Goal: Transaction & Acquisition: Download file/media

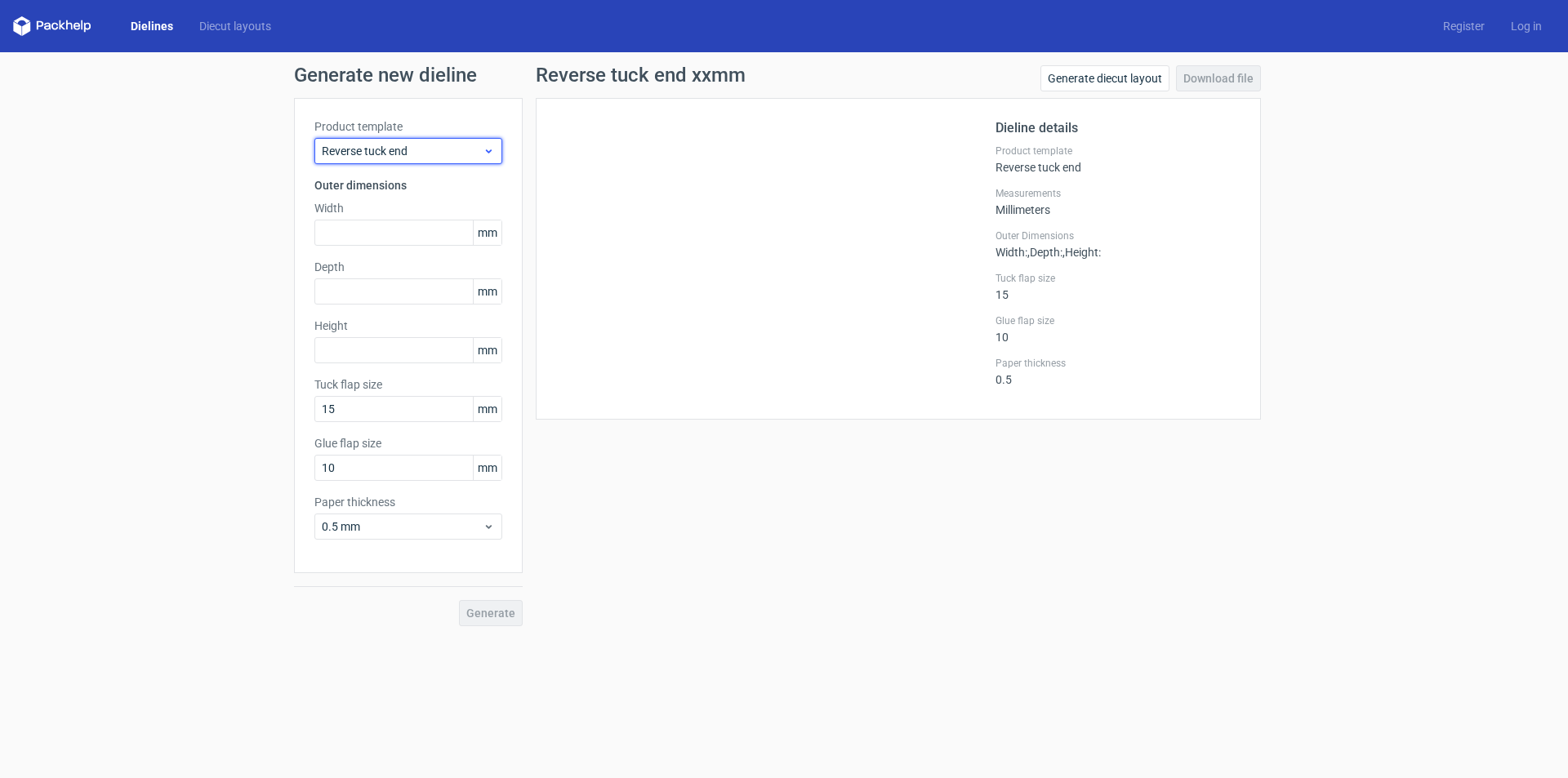
click at [393, 154] on span "Reverse tuck end" at bounding box center [402, 151] width 161 height 17
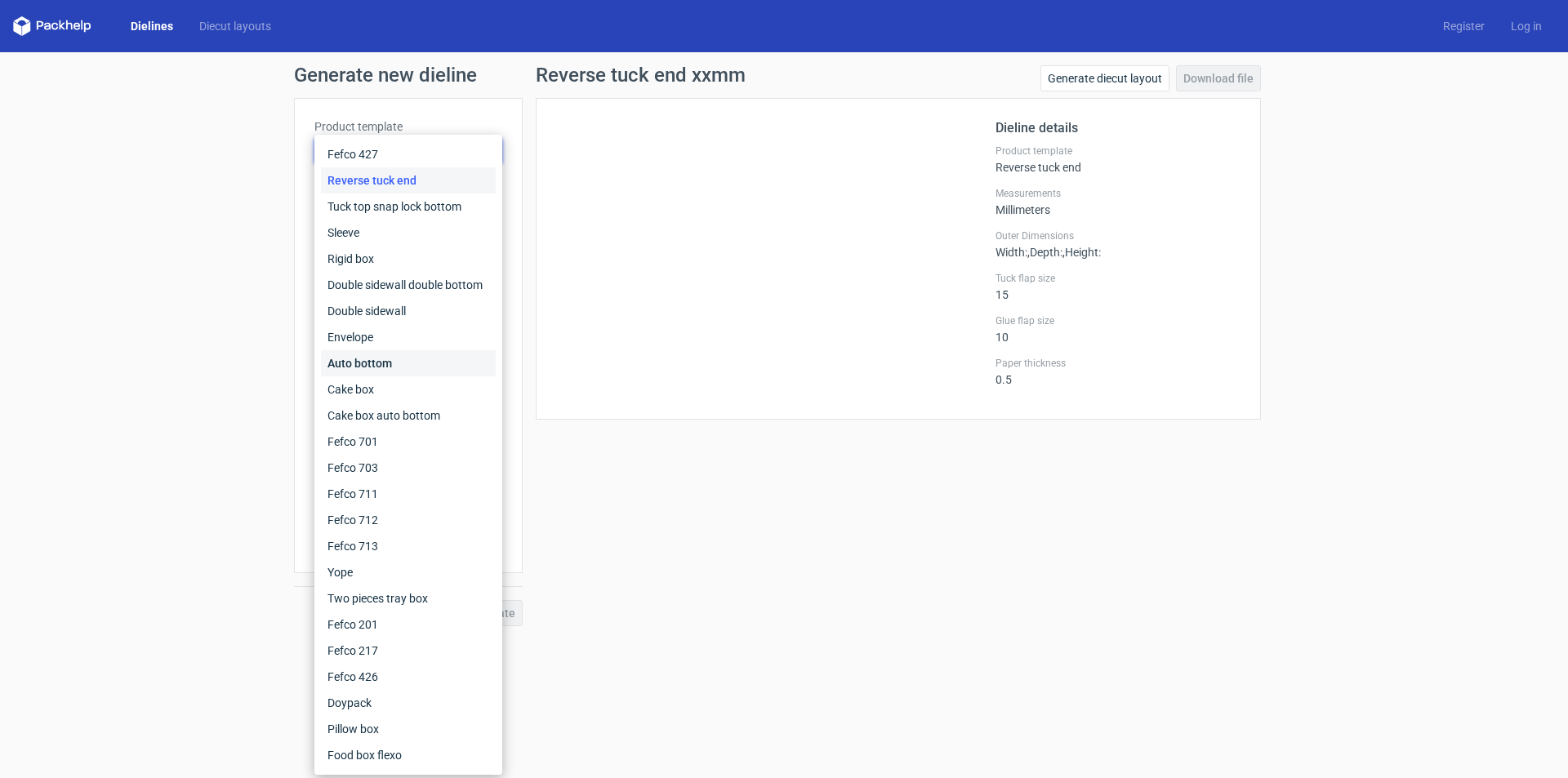
click at [397, 360] on div "Auto bottom" at bounding box center [408, 363] width 174 height 26
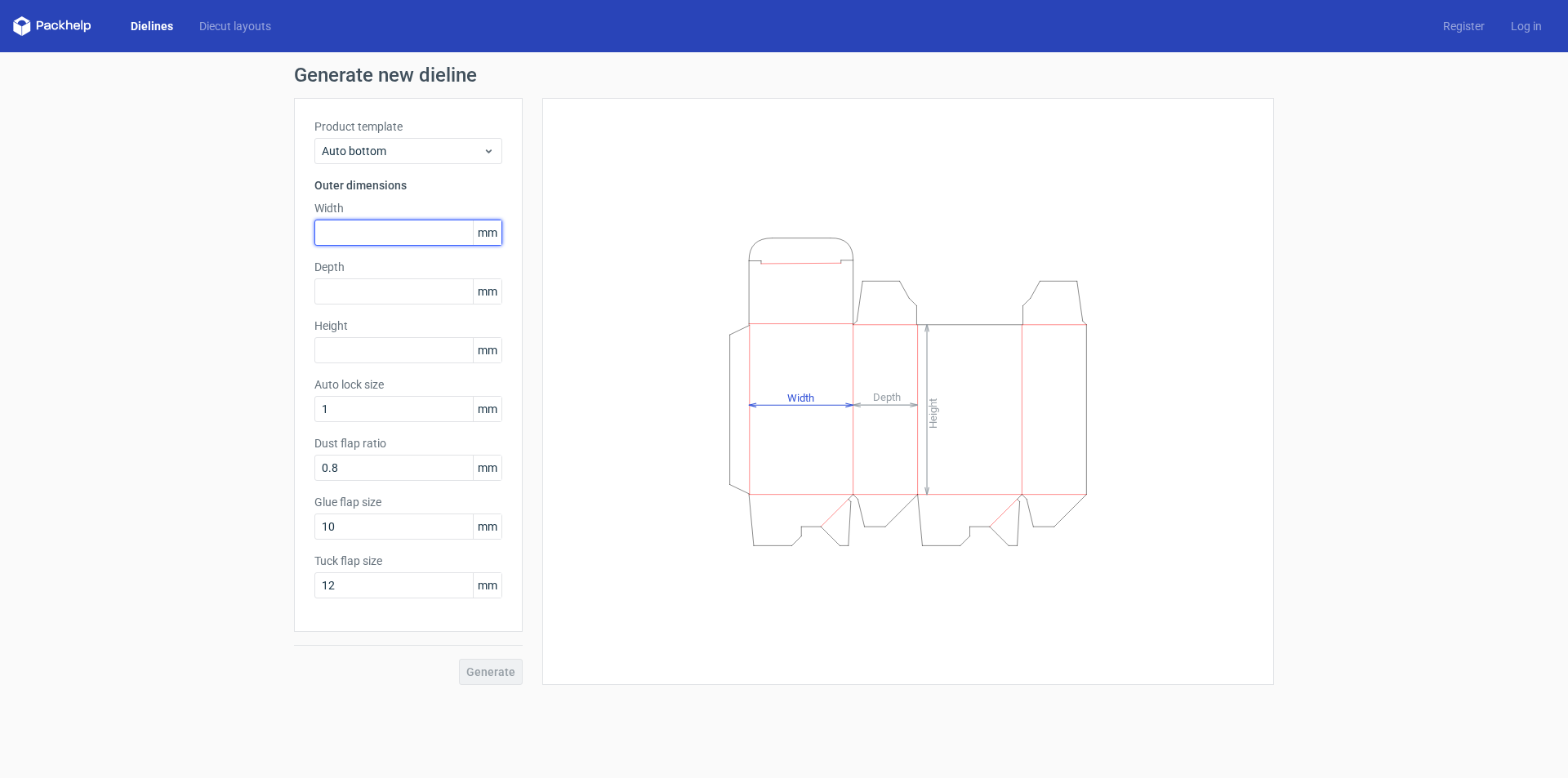
click at [363, 240] on input "text" at bounding box center [409, 232] width 188 height 26
type input "95"
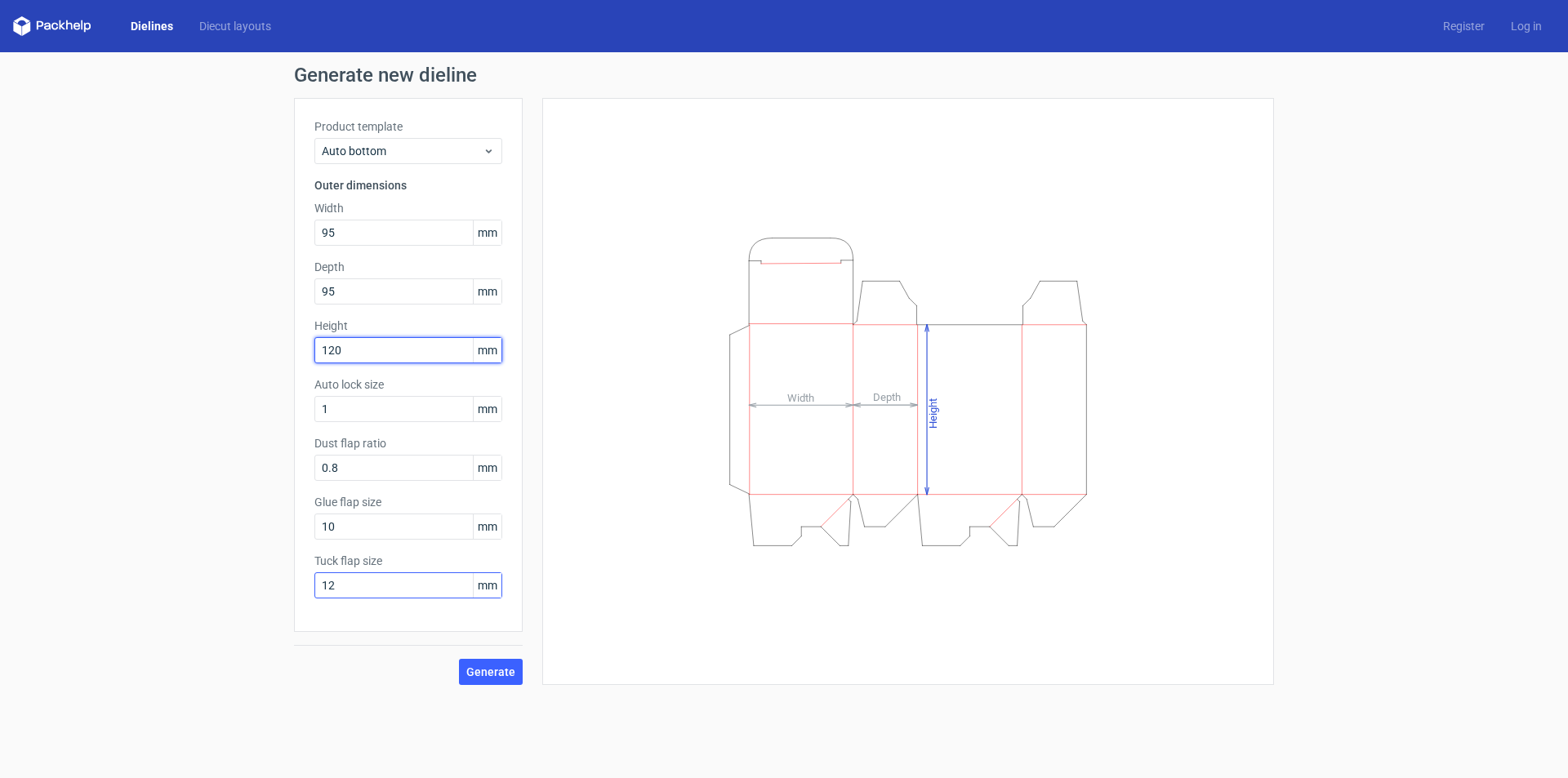
type input "120"
drag, startPoint x: 349, startPoint y: 583, endPoint x: 232, endPoint y: 591, distance: 117.3
click at [232, 591] on div "Generate new dieline Product template Auto bottom Outer dimensions Width 95 mm …" at bounding box center [784, 374] width 1568 height 646
type input "12"
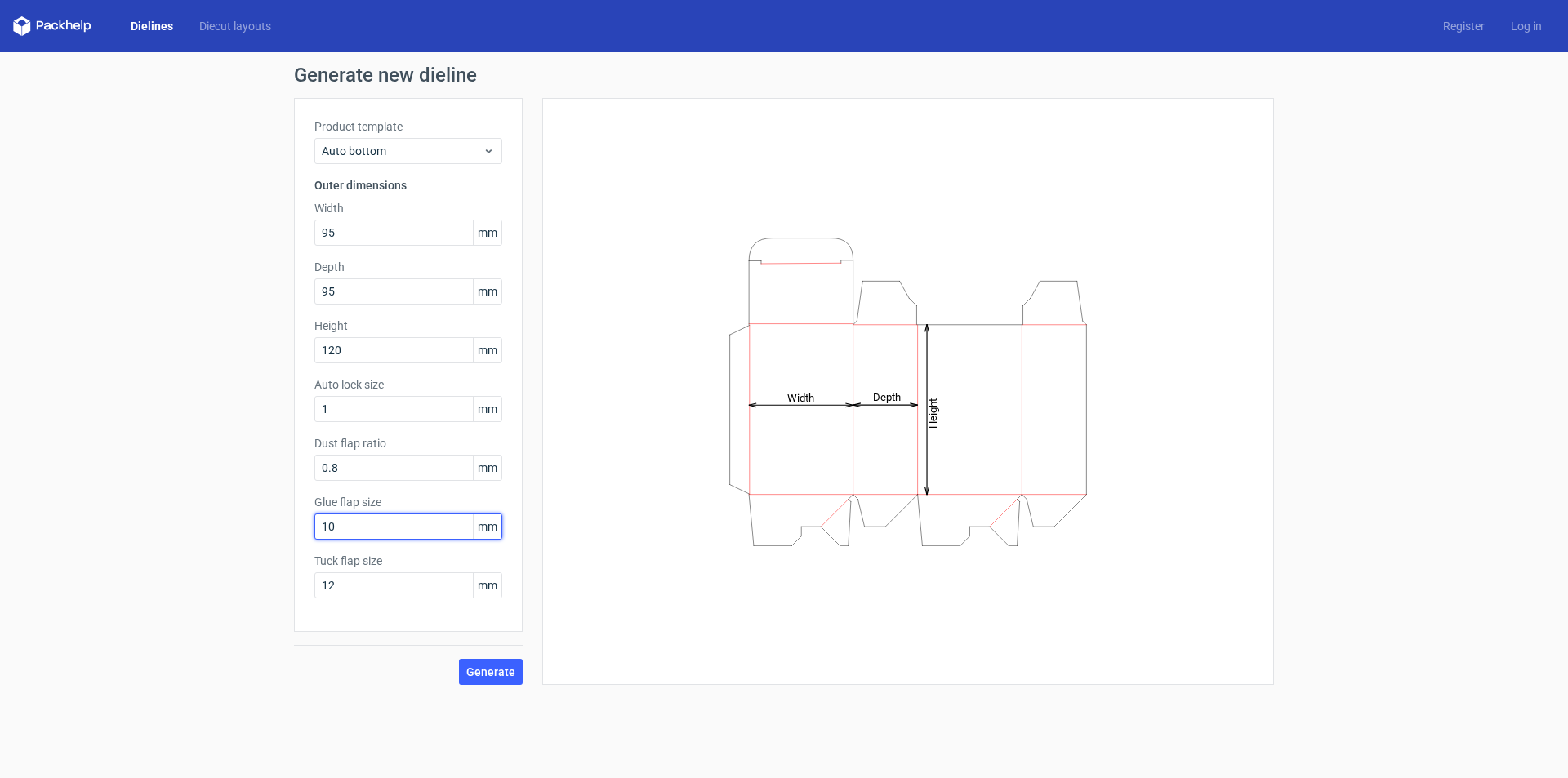
drag, startPoint x: 355, startPoint y: 527, endPoint x: 147, endPoint y: 533, distance: 208.1
click at [147, 533] on div "Generate new dieline Product template Auto bottom Outer dimensions Width 95 mm …" at bounding box center [784, 374] width 1568 height 646
type input "12"
click at [488, 676] on span "Generate" at bounding box center [491, 672] width 49 height 12
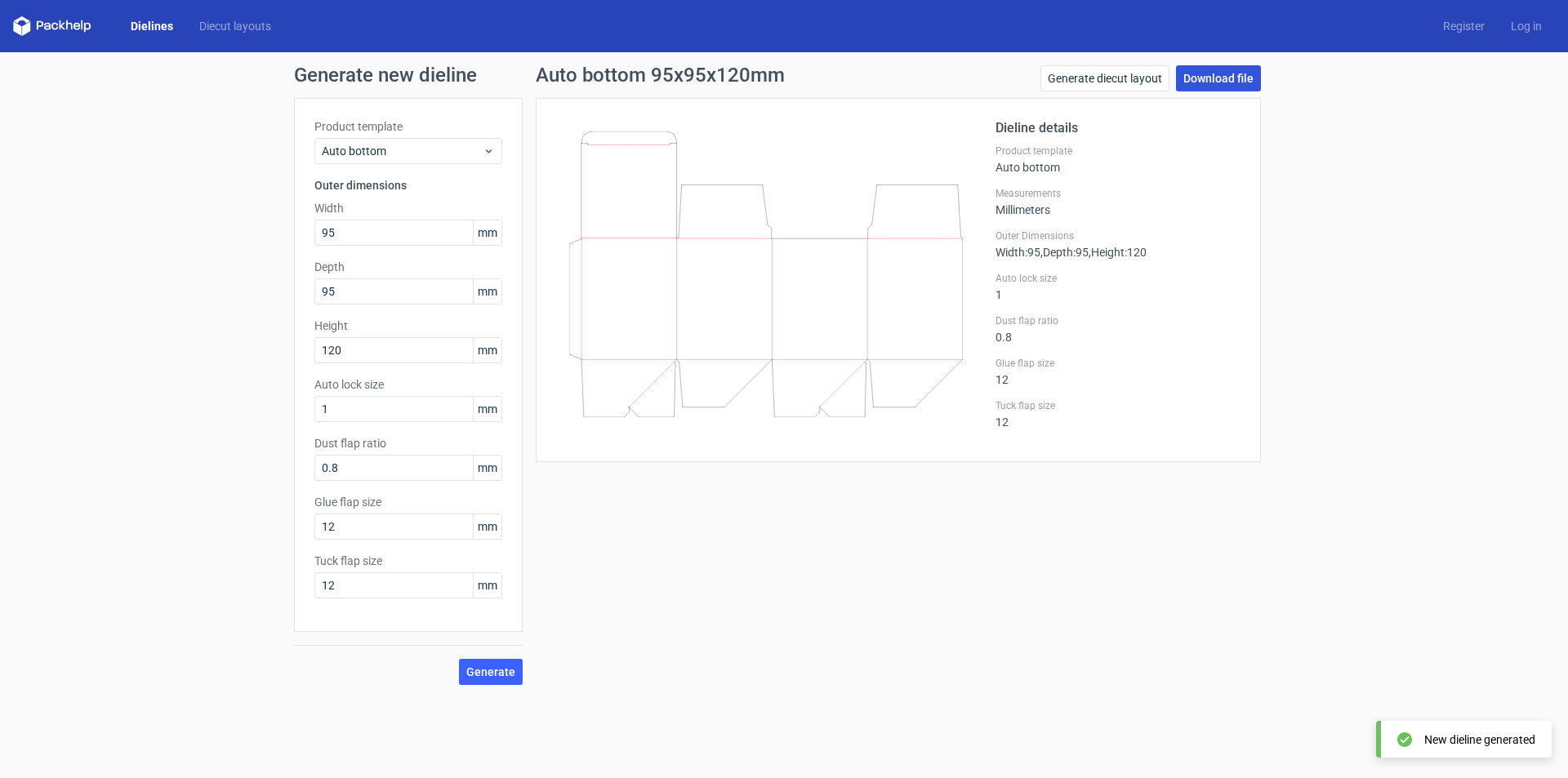
click at [1189, 73] on link "Download file" at bounding box center [1218, 78] width 85 height 26
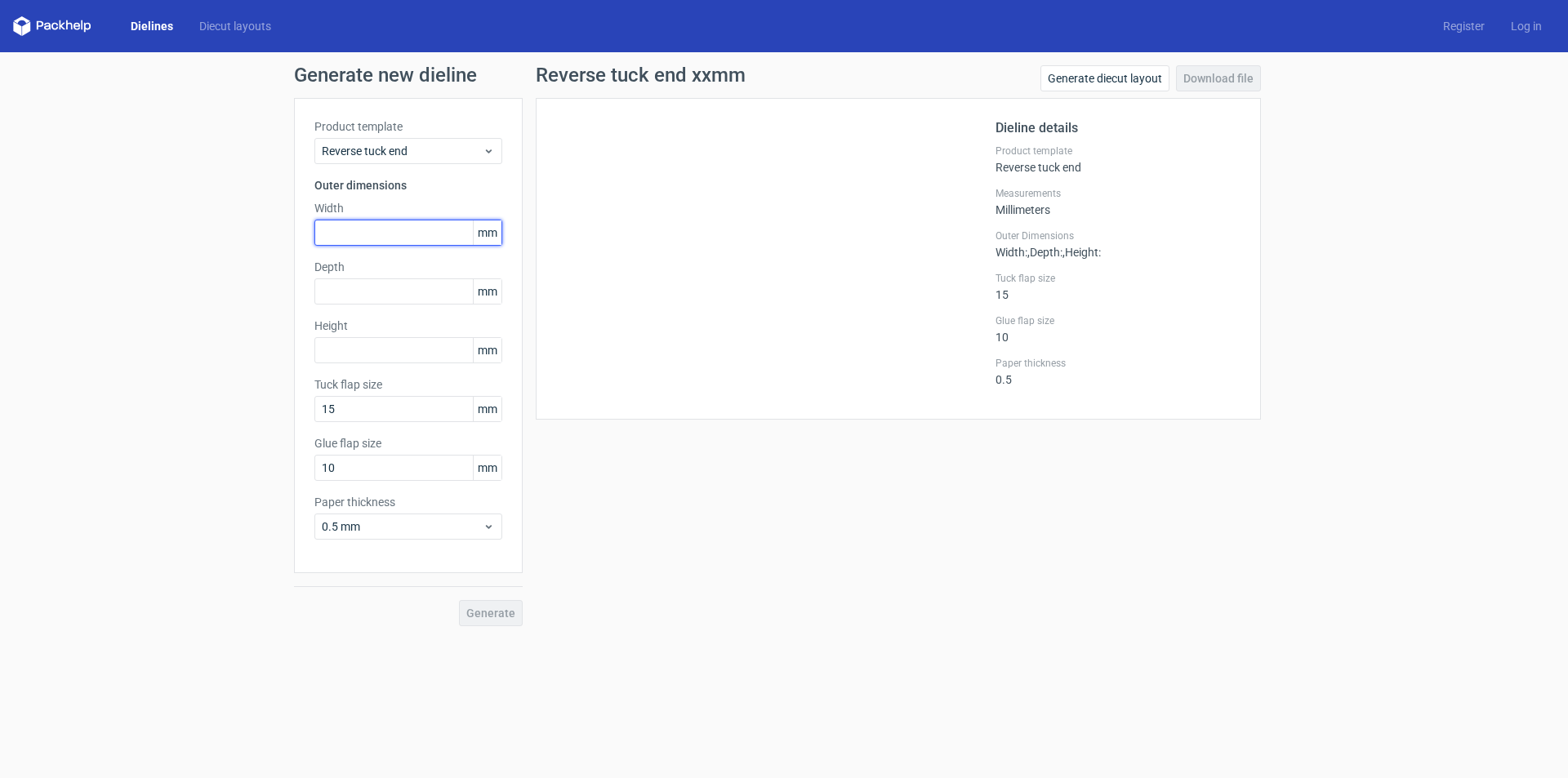
click at [350, 242] on input "text" at bounding box center [409, 232] width 188 height 26
type input "150"
type input "43"
type input "170"
click at [489, 612] on span "Generate" at bounding box center [491, 613] width 49 height 12
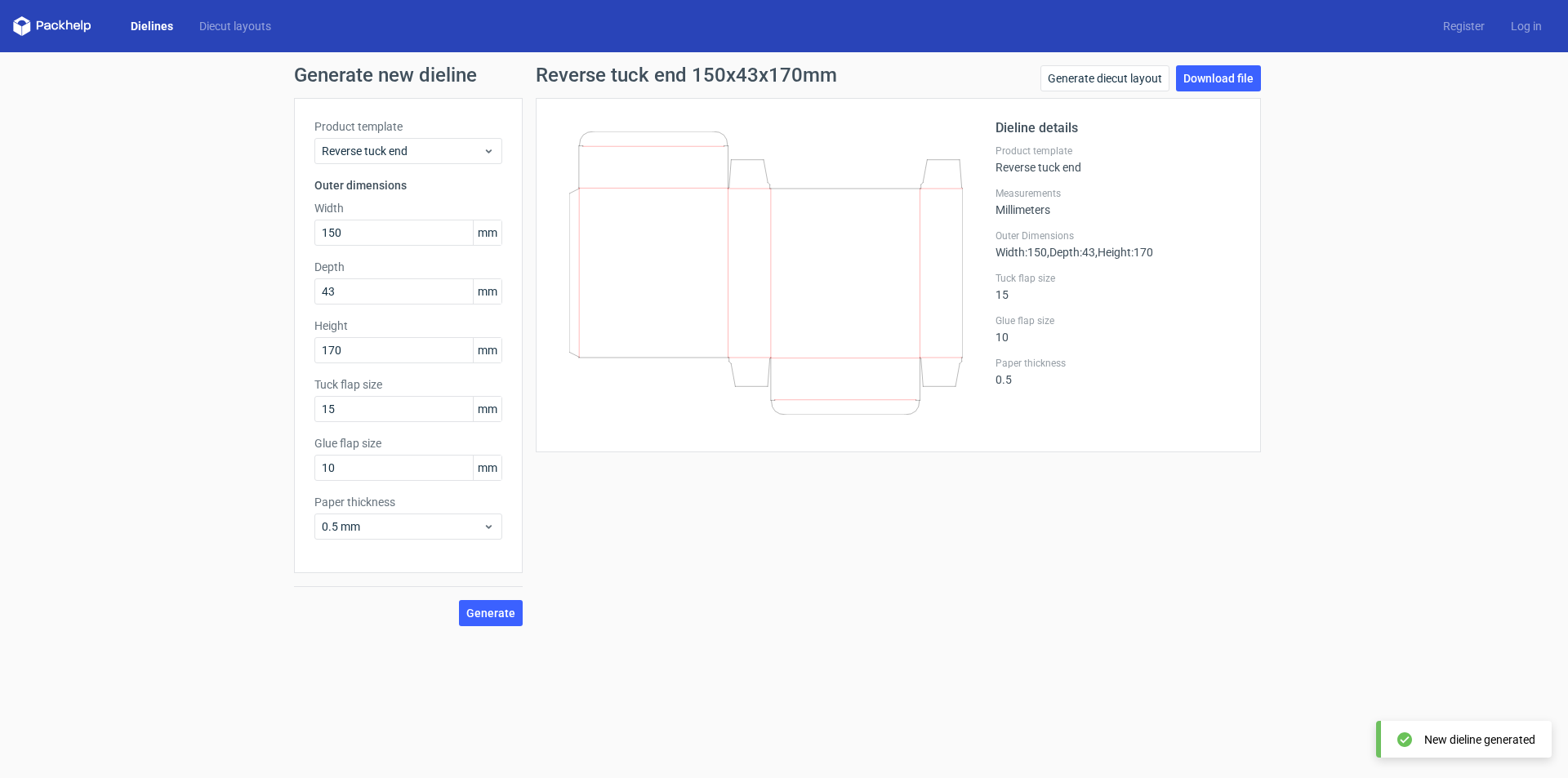
click at [1209, 80] on link "Download file" at bounding box center [1218, 78] width 85 height 26
click at [1389, 424] on div "Generate new dieline Product template Reverse tuck end Outer dimensions Width 1…" at bounding box center [784, 345] width 1568 height 587
